Goal: Task Accomplishment & Management: Use online tool/utility

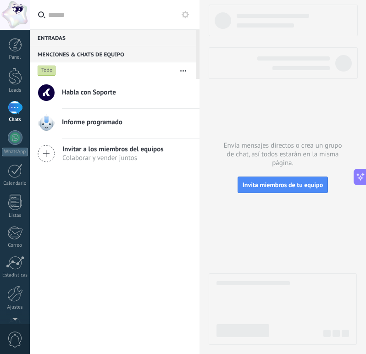
click at [16, 105] on div at bounding box center [15, 107] width 15 height 13
click at [19, 119] on div "Chats" at bounding box center [15, 120] width 27 height 6
click at [19, 138] on div at bounding box center [15, 137] width 15 height 15
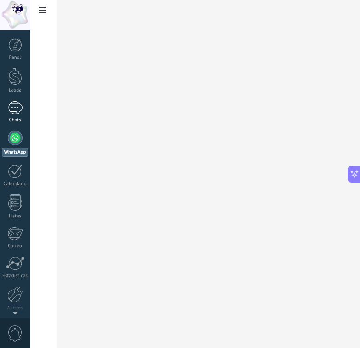
click at [17, 117] on div "Chats" at bounding box center [15, 120] width 27 height 6
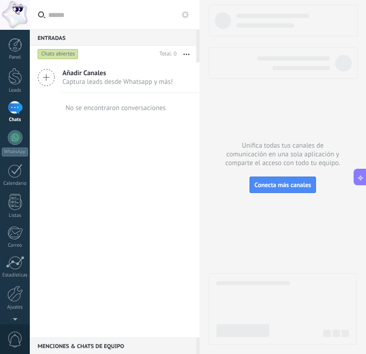
click at [123, 74] on span "Añadir Canales" at bounding box center [117, 73] width 111 height 9
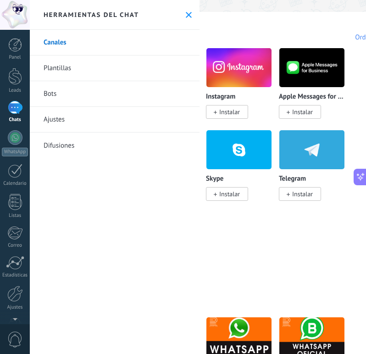
scroll to position [138, 195]
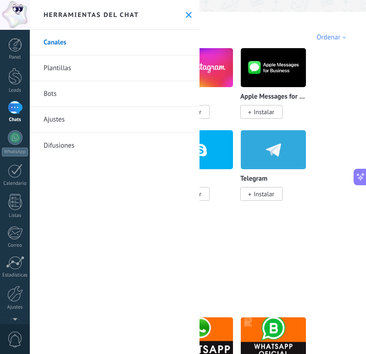
drag, startPoint x: 319, startPoint y: 225, endPoint x: 368, endPoint y: 218, distance: 49.6
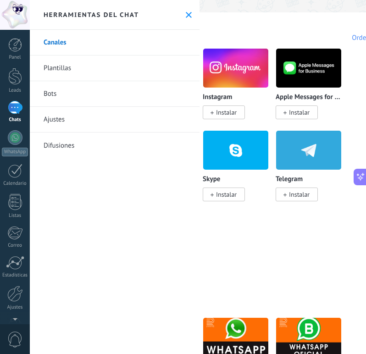
scroll to position [136, 45]
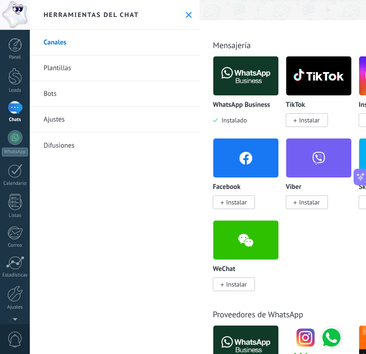
drag, startPoint x: 256, startPoint y: 227, endPoint x: 174, endPoint y: 216, distance: 82.5
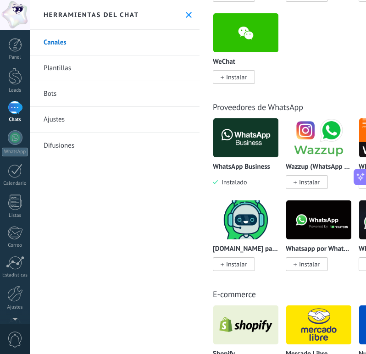
scroll to position [358, 0]
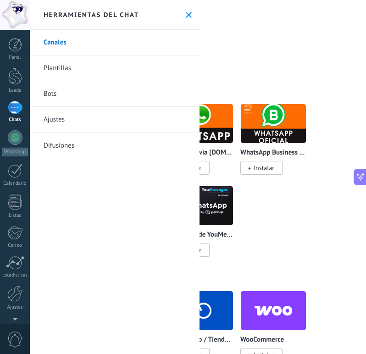
drag, startPoint x: 301, startPoint y: 259, endPoint x: 341, endPoint y: 251, distance: 40.3
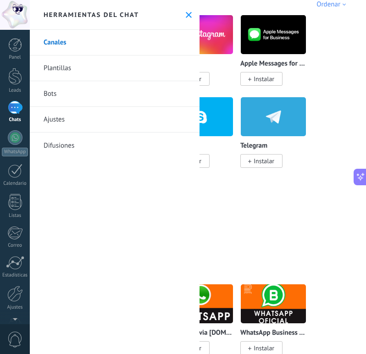
scroll to position [0, 195]
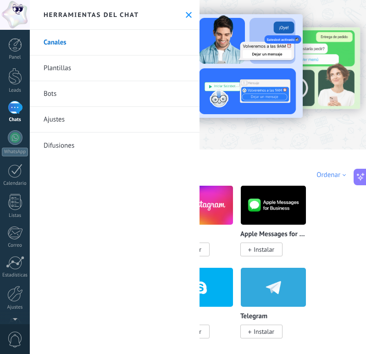
drag, startPoint x: 341, startPoint y: 251, endPoint x: 337, endPoint y: 159, distance: 92.4
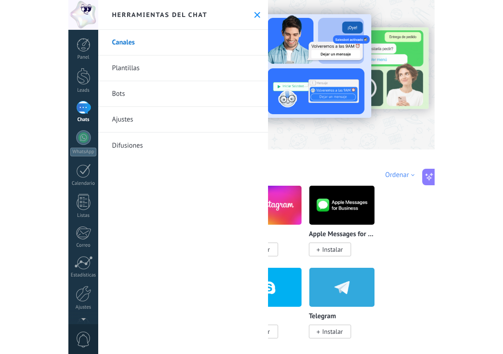
scroll to position [0, 0]
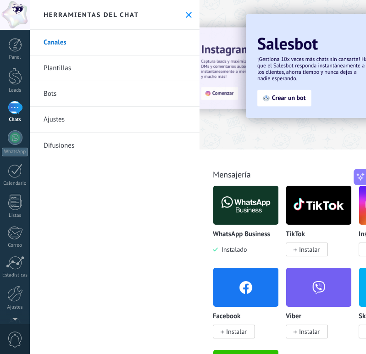
drag, startPoint x: 337, startPoint y: 159, endPoint x: 187, endPoint y: 146, distance: 149.7
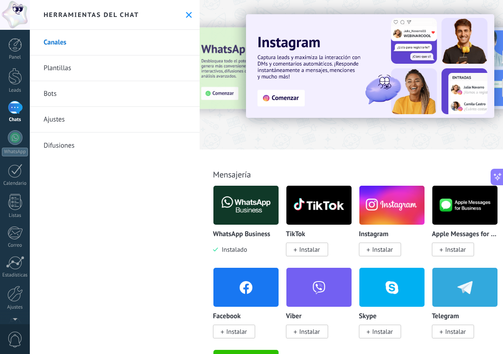
drag, startPoint x: 399, startPoint y: 145, endPoint x: 403, endPoint y: -31, distance: 175.9
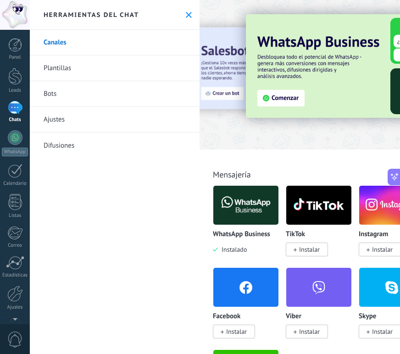
click at [264, 208] on img at bounding box center [246, 205] width 65 height 45
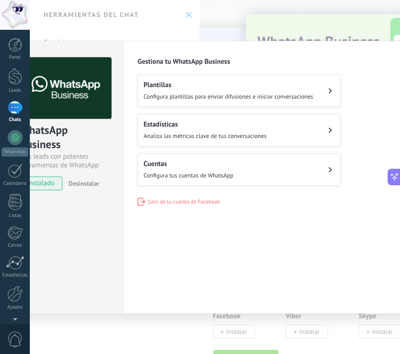
drag, startPoint x: 196, startPoint y: 210, endPoint x: 84, endPoint y: 198, distance: 112.2
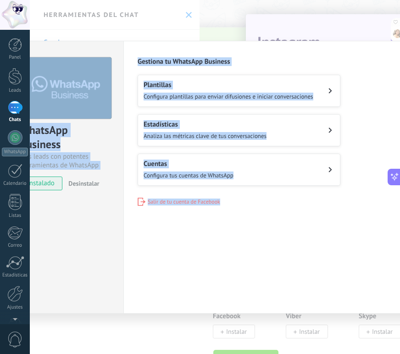
drag, startPoint x: 242, startPoint y: 324, endPoint x: 228, endPoint y: 256, distance: 69.1
click at [239, 295] on div "WhatsApp Business Más leads con potentes herramientas de WhatsApp instalado Des…" at bounding box center [215, 177] width 371 height 354
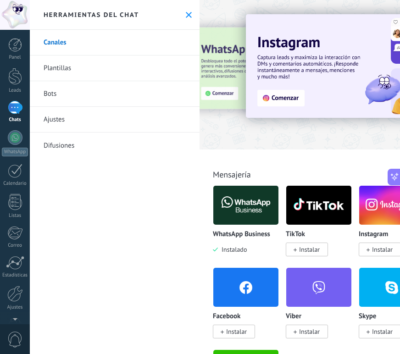
click at [236, 245] on div "WhatsApp Business Instalado" at bounding box center [246, 242] width 66 height 23
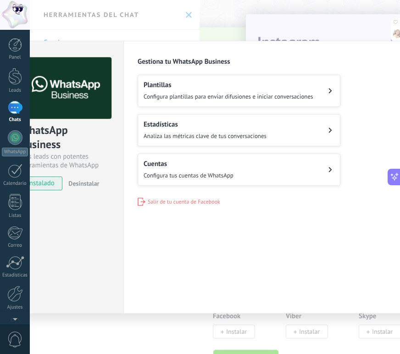
drag, startPoint x: 225, startPoint y: 207, endPoint x: 35, endPoint y: 189, distance: 190.5
click at [34, 183] on span "instalado" at bounding box center [41, 184] width 42 height 14
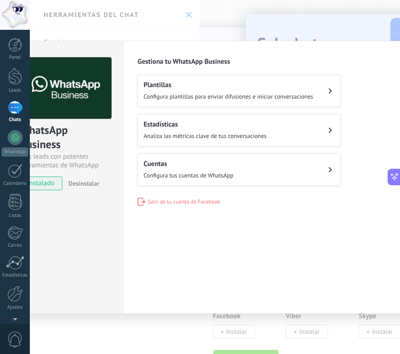
click at [330, 92] on icon at bounding box center [330, 90] width 3 height 5
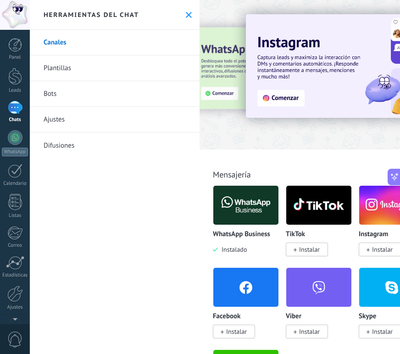
click at [262, 225] on img at bounding box center [246, 205] width 65 height 45
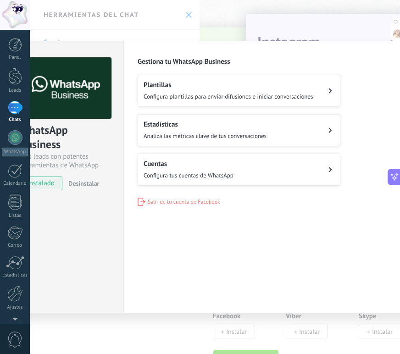
click at [330, 167] on icon at bounding box center [331, 170] width 4 height 6
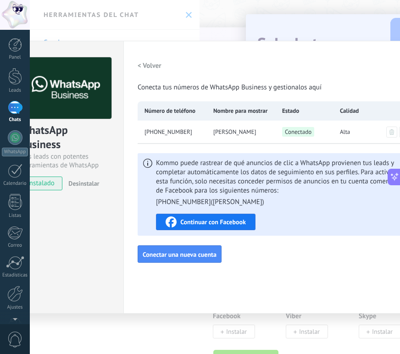
drag, startPoint x: 328, startPoint y: 225, endPoint x: 345, endPoint y: 224, distance: 17.0
